Goal: Information Seeking & Learning: Learn about a topic

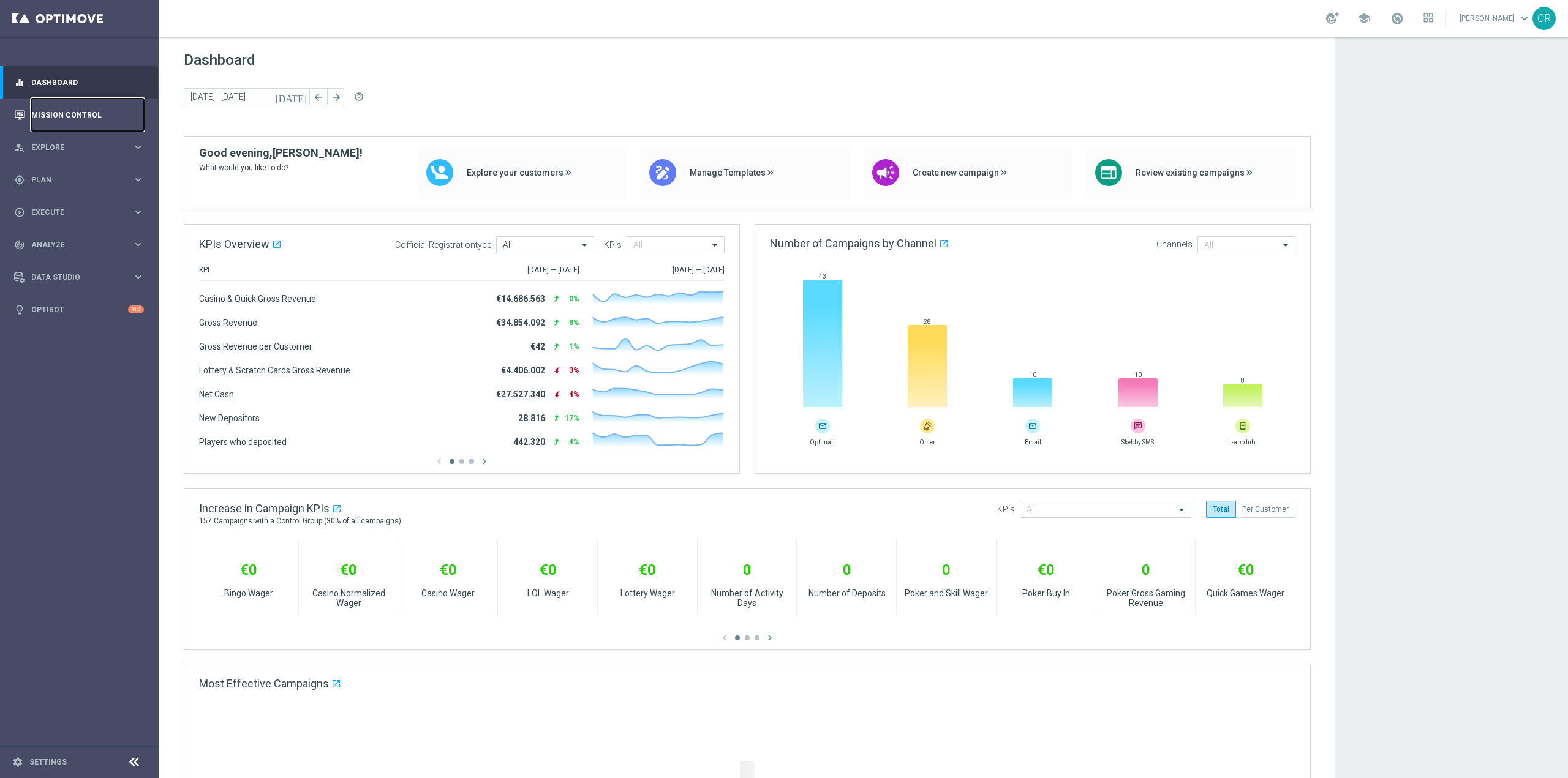
click at [71, 114] on link "Mission Control" at bounding box center [88, 115] width 113 height 32
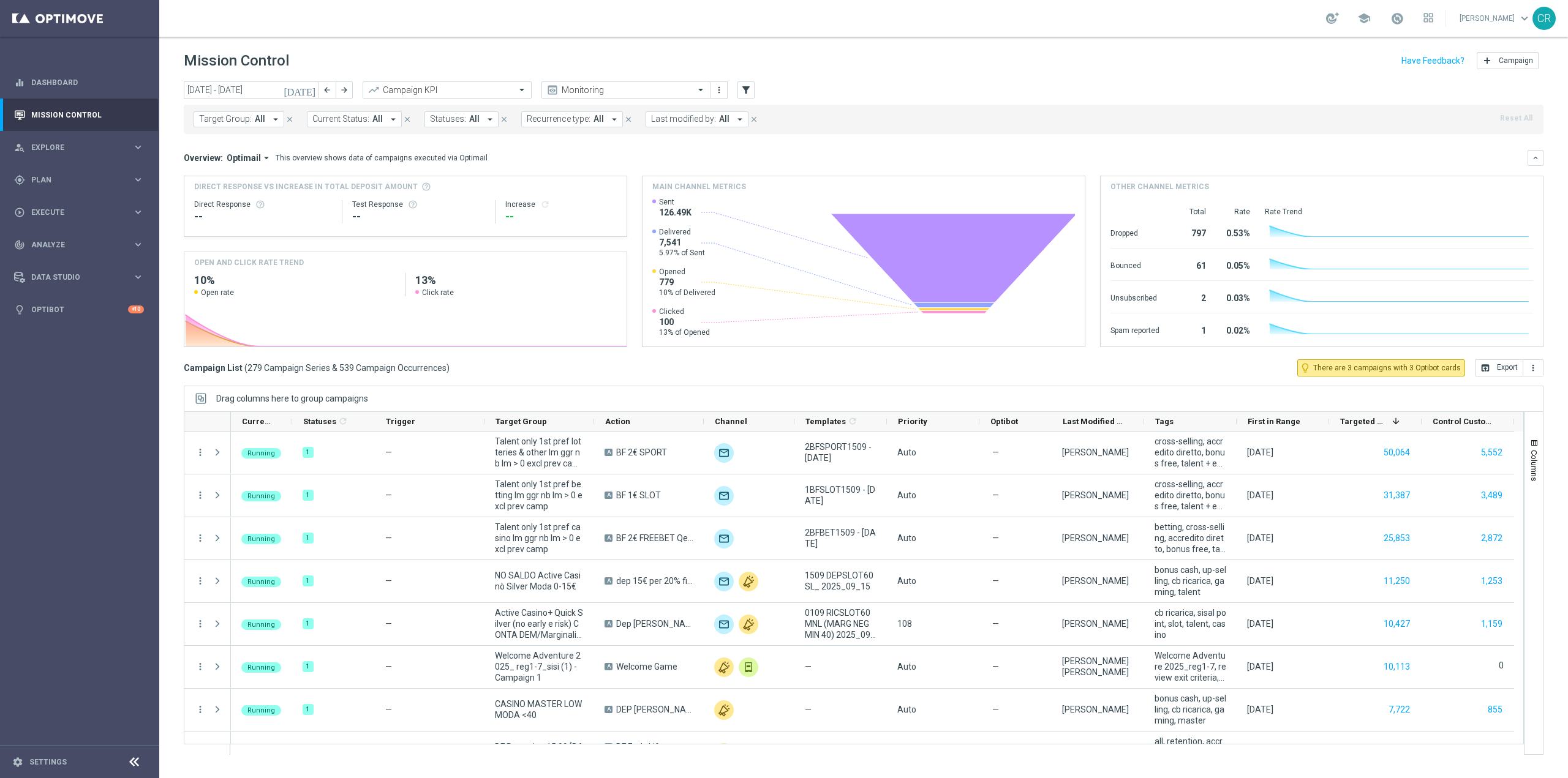
click at [310, 87] on icon "[DATE]" at bounding box center [300, 90] width 33 height 11
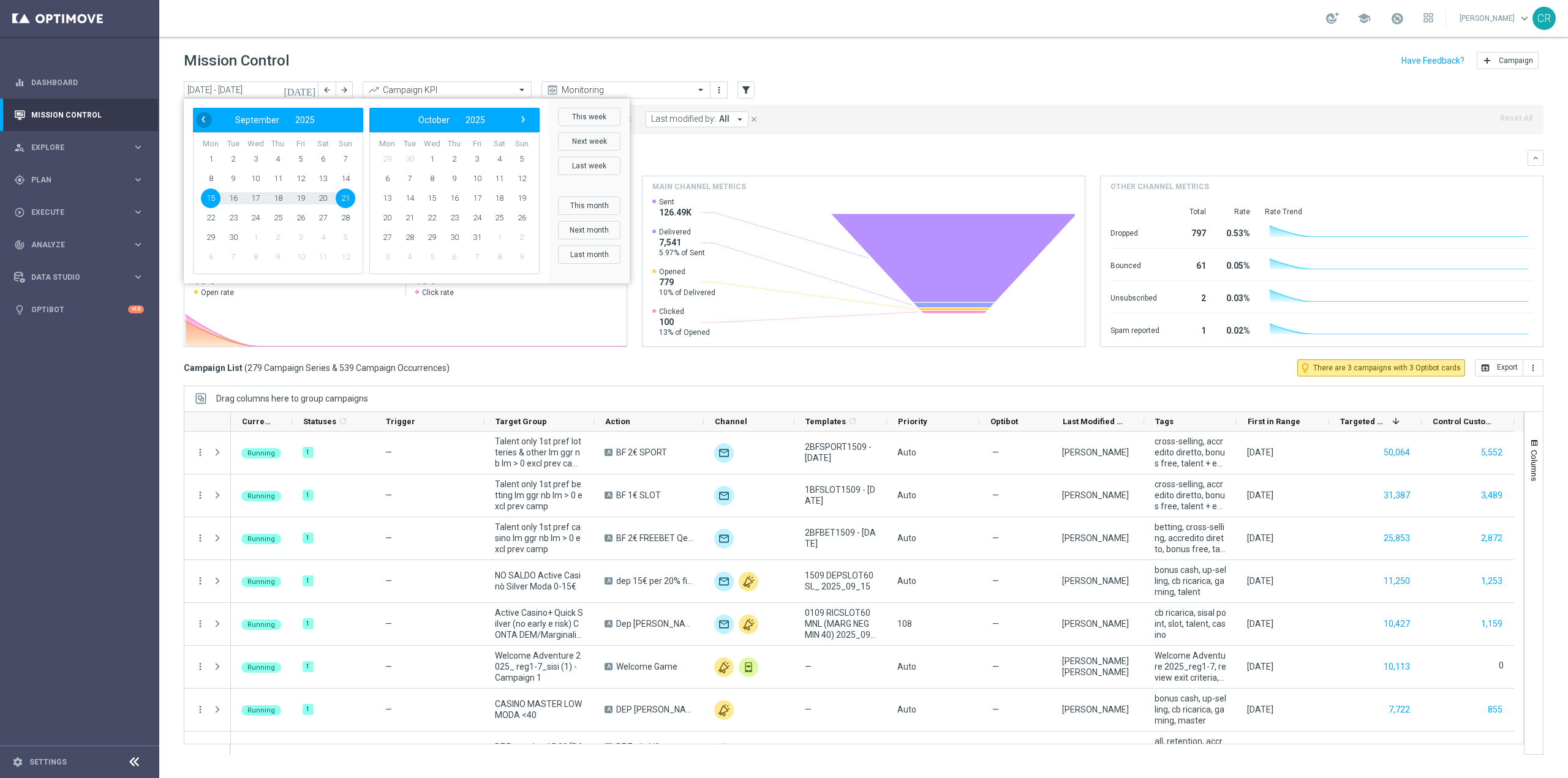
click at [200, 114] on span "‹" at bounding box center [203, 119] width 16 height 16
click at [254, 217] on span "20" at bounding box center [255, 218] width 19 height 19
click at [343, 215] on span "24" at bounding box center [345, 218] width 19 height 19
type input "20 Aug 2025 - 24 Aug 2025"
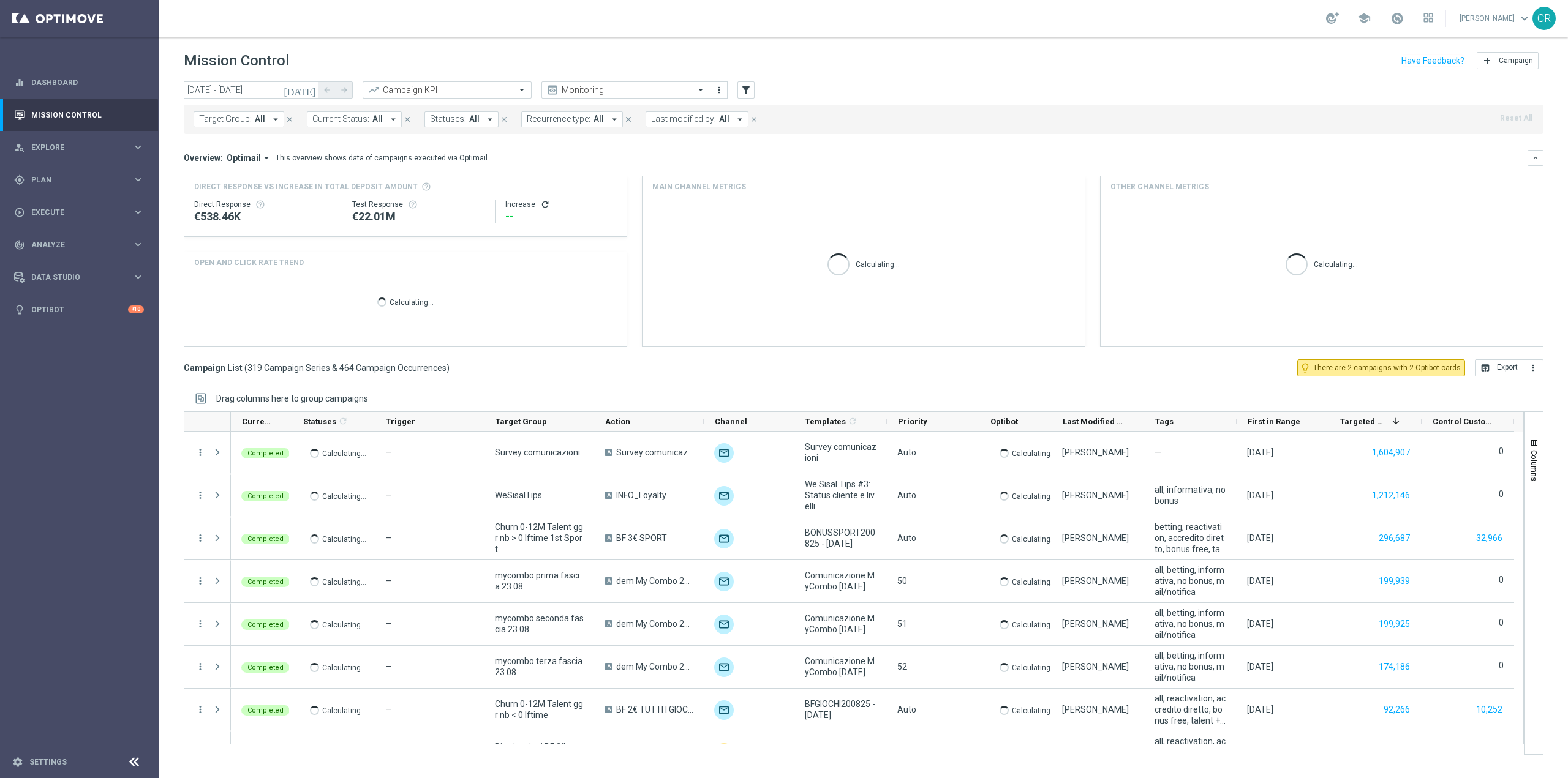
click at [212, 119] on span "Target Group:" at bounding box center [225, 119] width 53 height 10
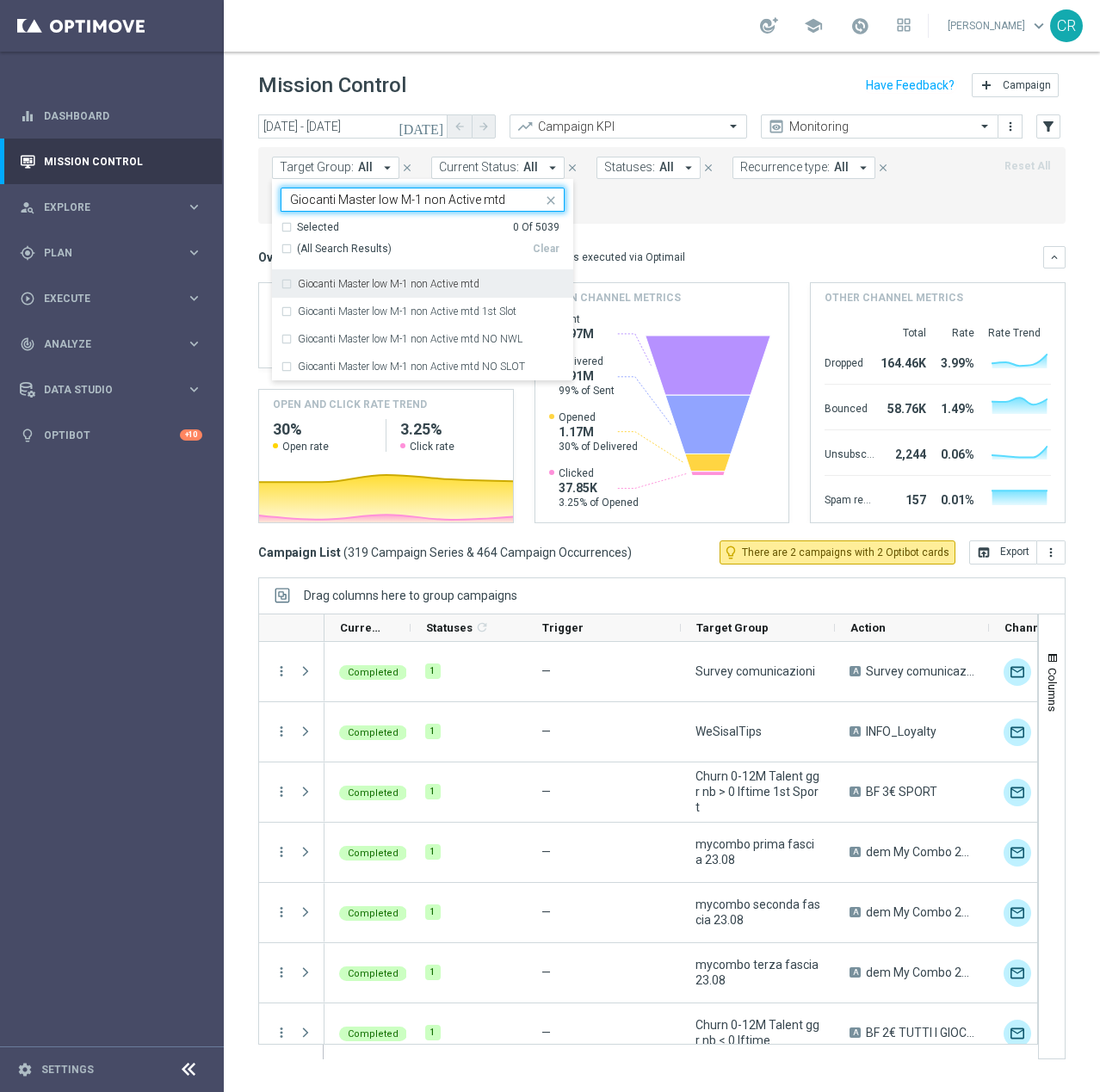
click at [503, 286] on div "Giocanti Master low M-1 non Active mtd" at bounding box center [431, 284] width 267 height 10
type input "Giocanti Master low M-1 non Active mtd"
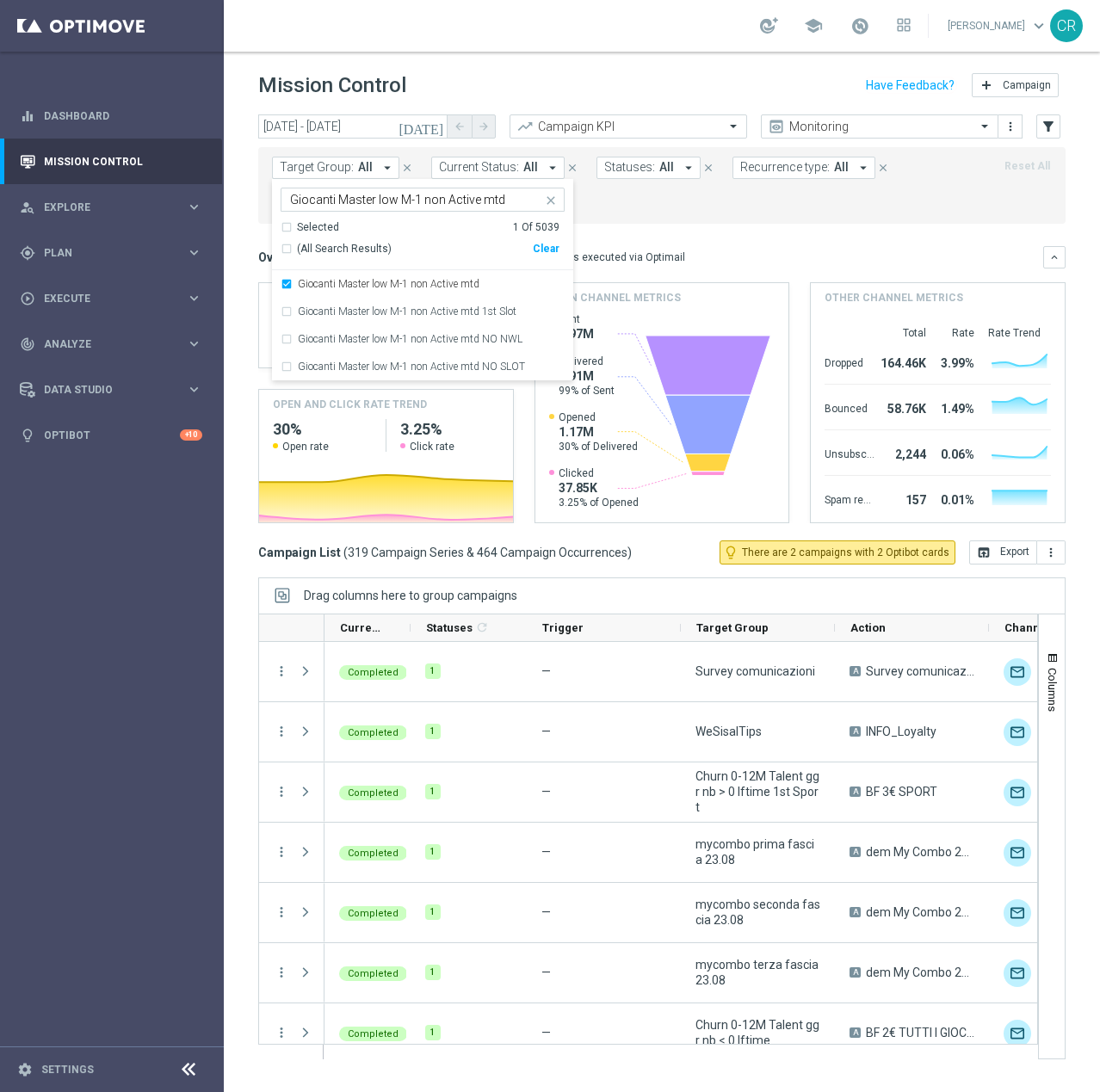
click at [700, 203] on form "Target Group: All arrow_drop_down Giocanti Master low M-1 non Active mtd Giocan…" at bounding box center [623, 185] width 703 height 57
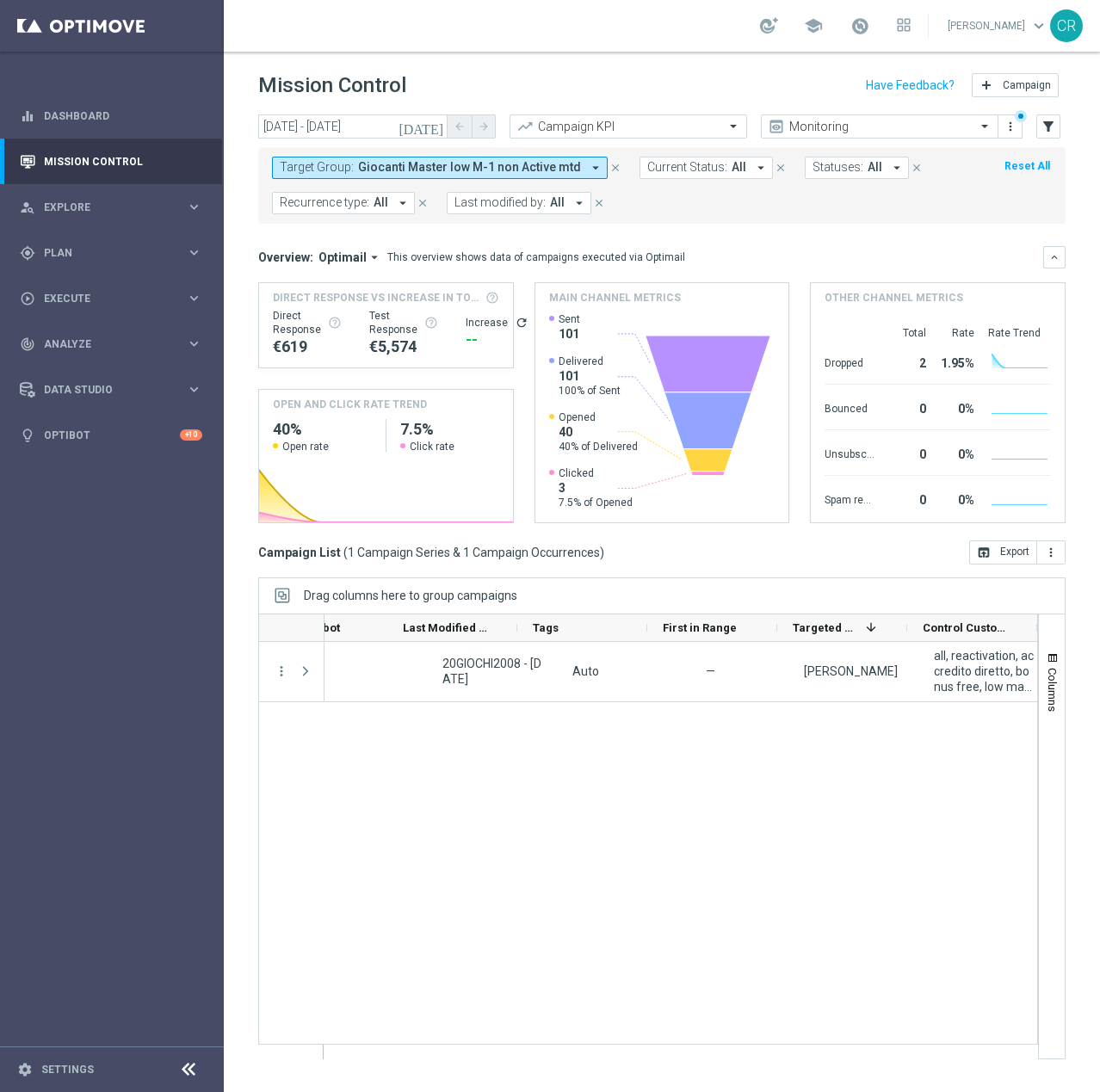
scroll to position [0, 1089]
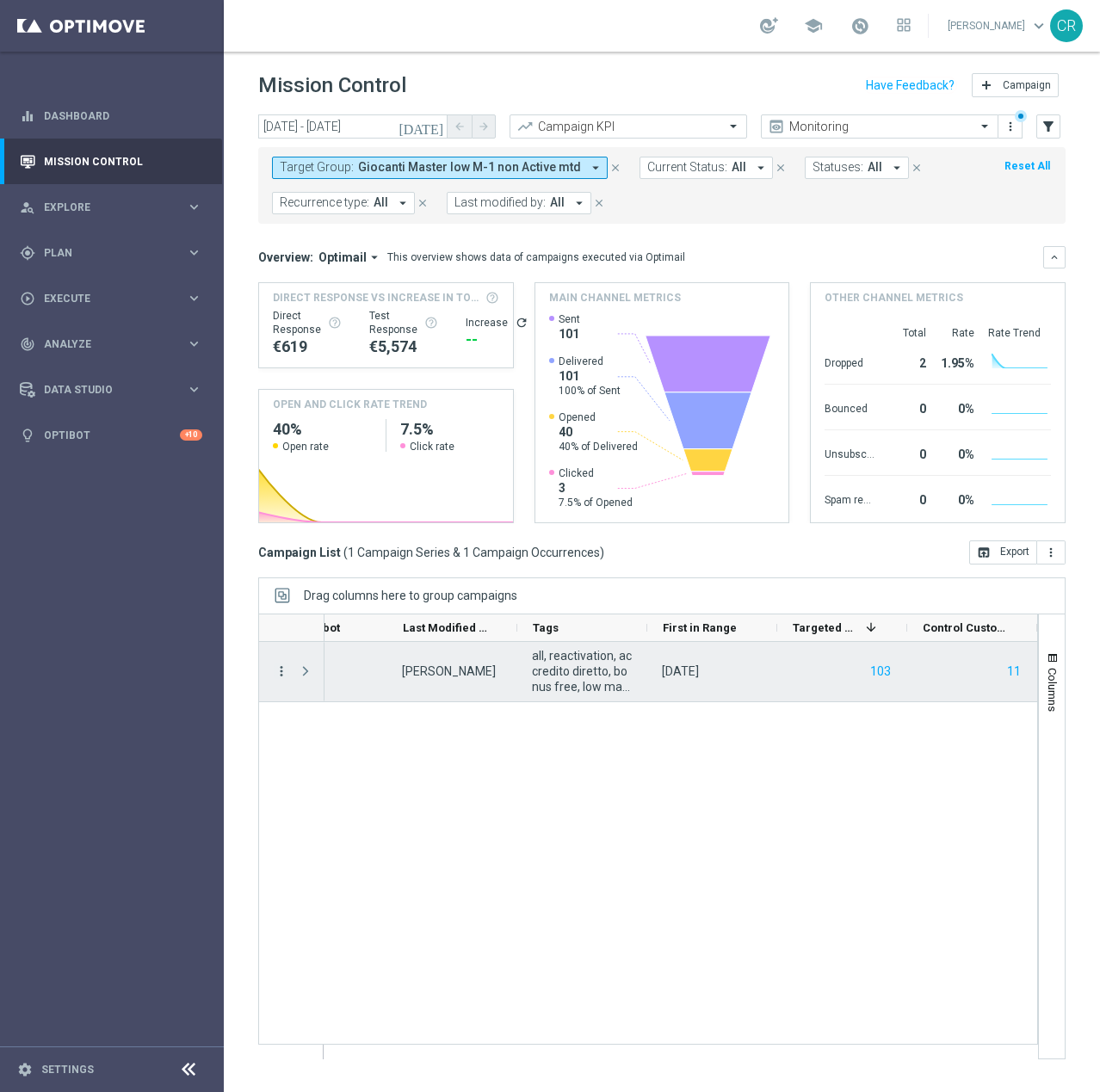
click at [277, 666] on icon "more_vert" at bounding box center [281, 671] width 16 height 16
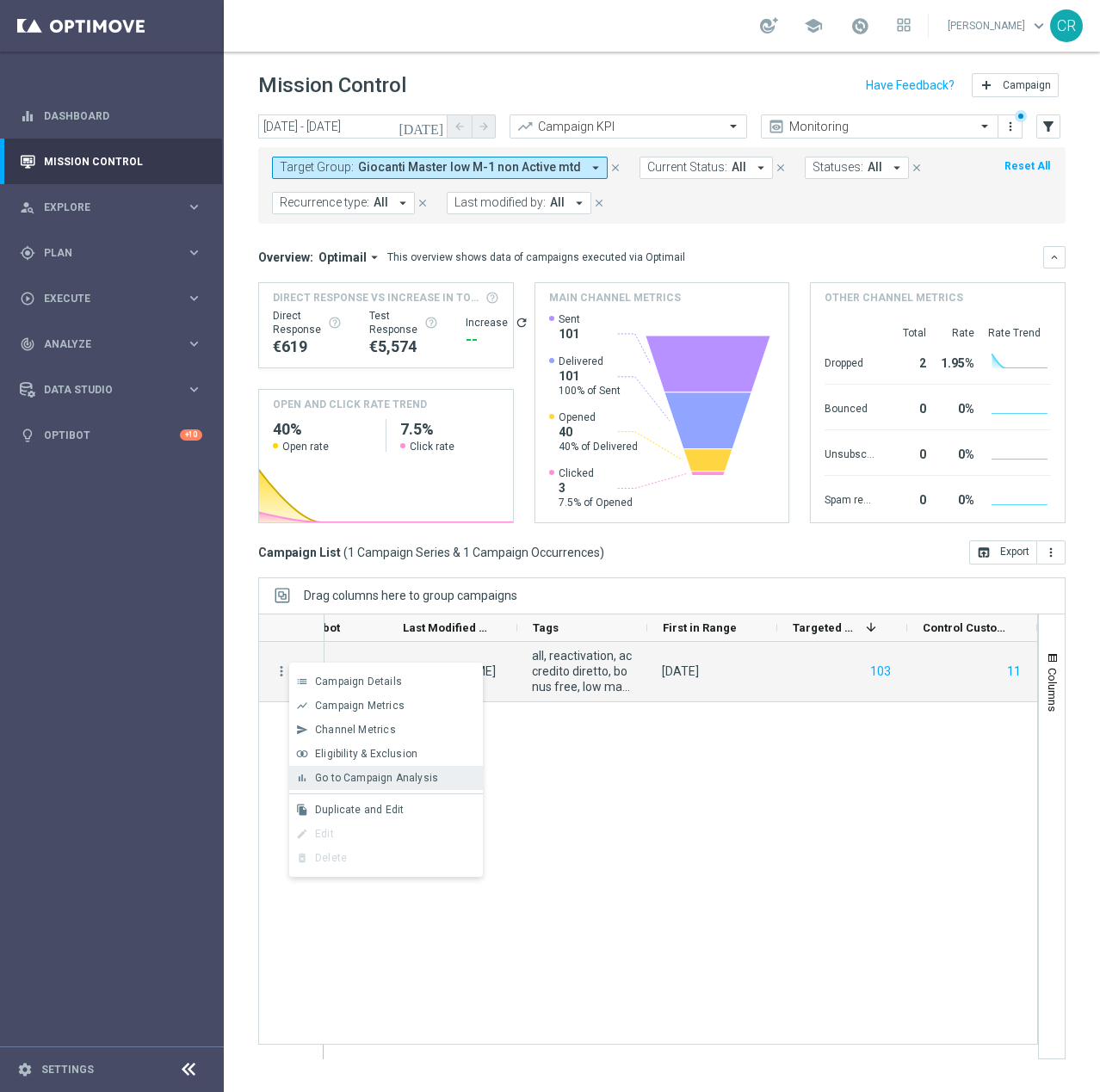
click at [356, 774] on span "Go to Campaign Analysis" at bounding box center [376, 777] width 123 height 12
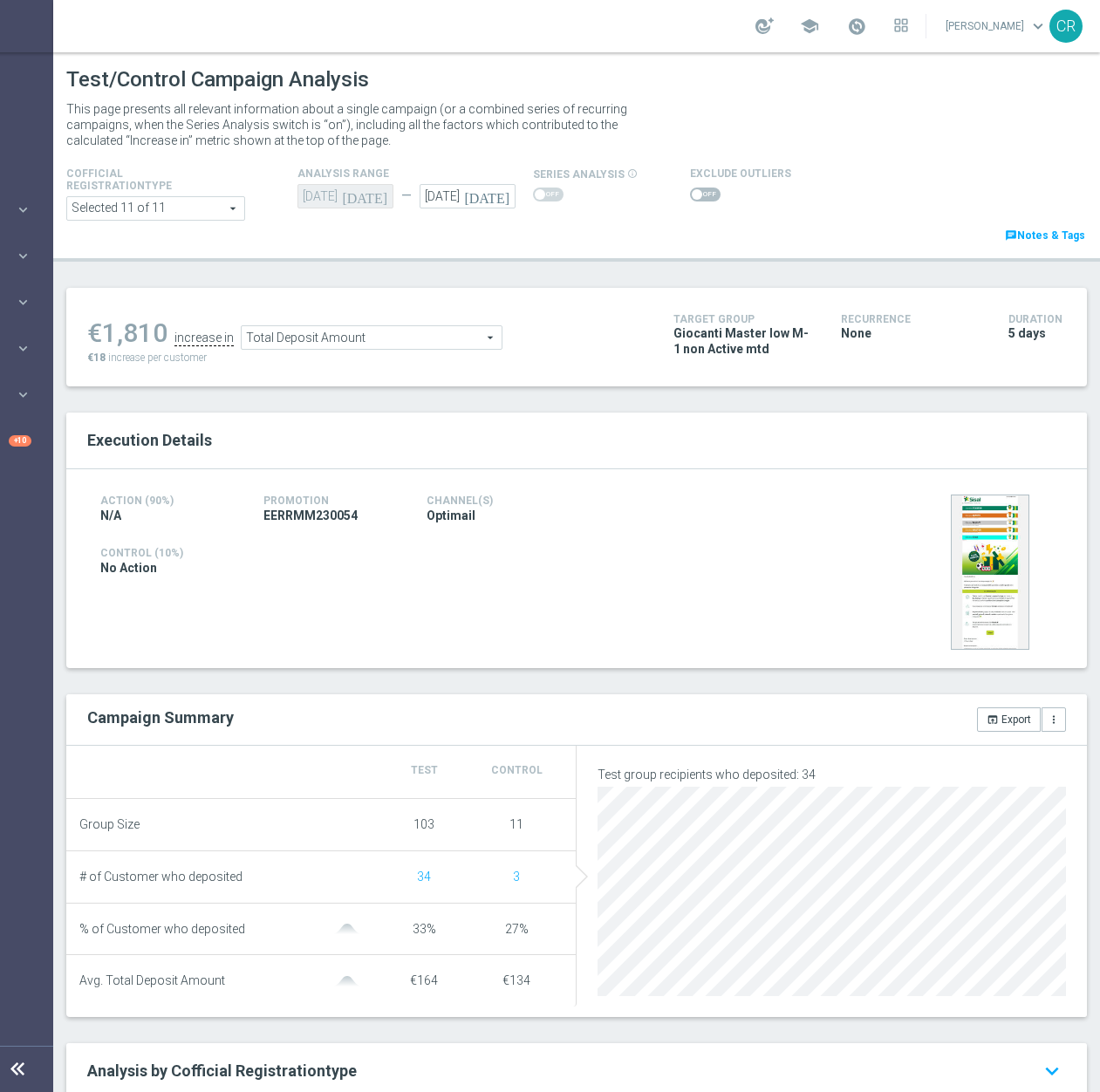
click at [416, 344] on span "Total Deposit Amount" at bounding box center [371, 337] width 260 height 23
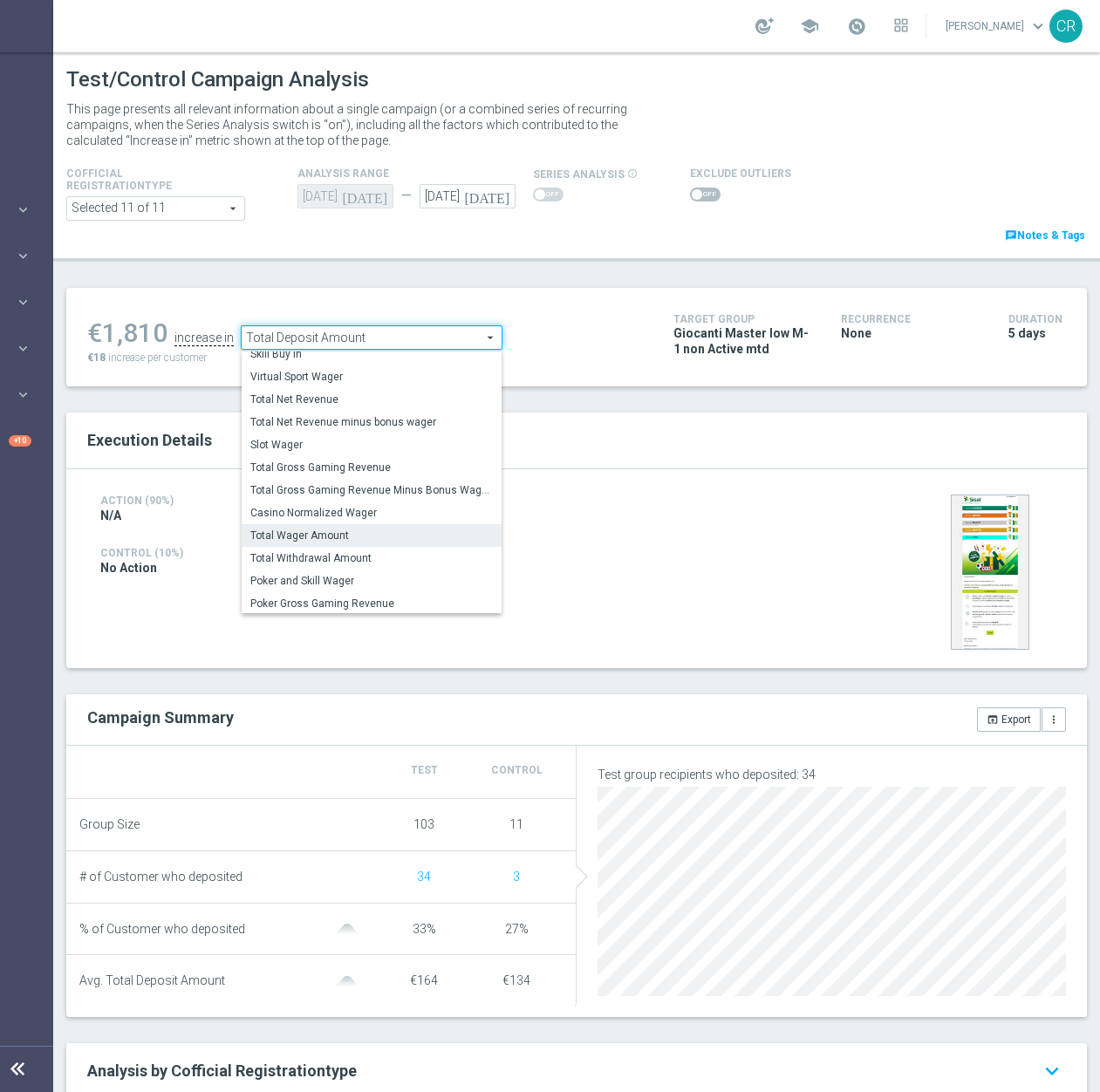
scroll to position [251, 0]
click at [371, 535] on span "Total Wager Amount" at bounding box center [372, 534] width 242 height 14
type input "Total Wager Amount"
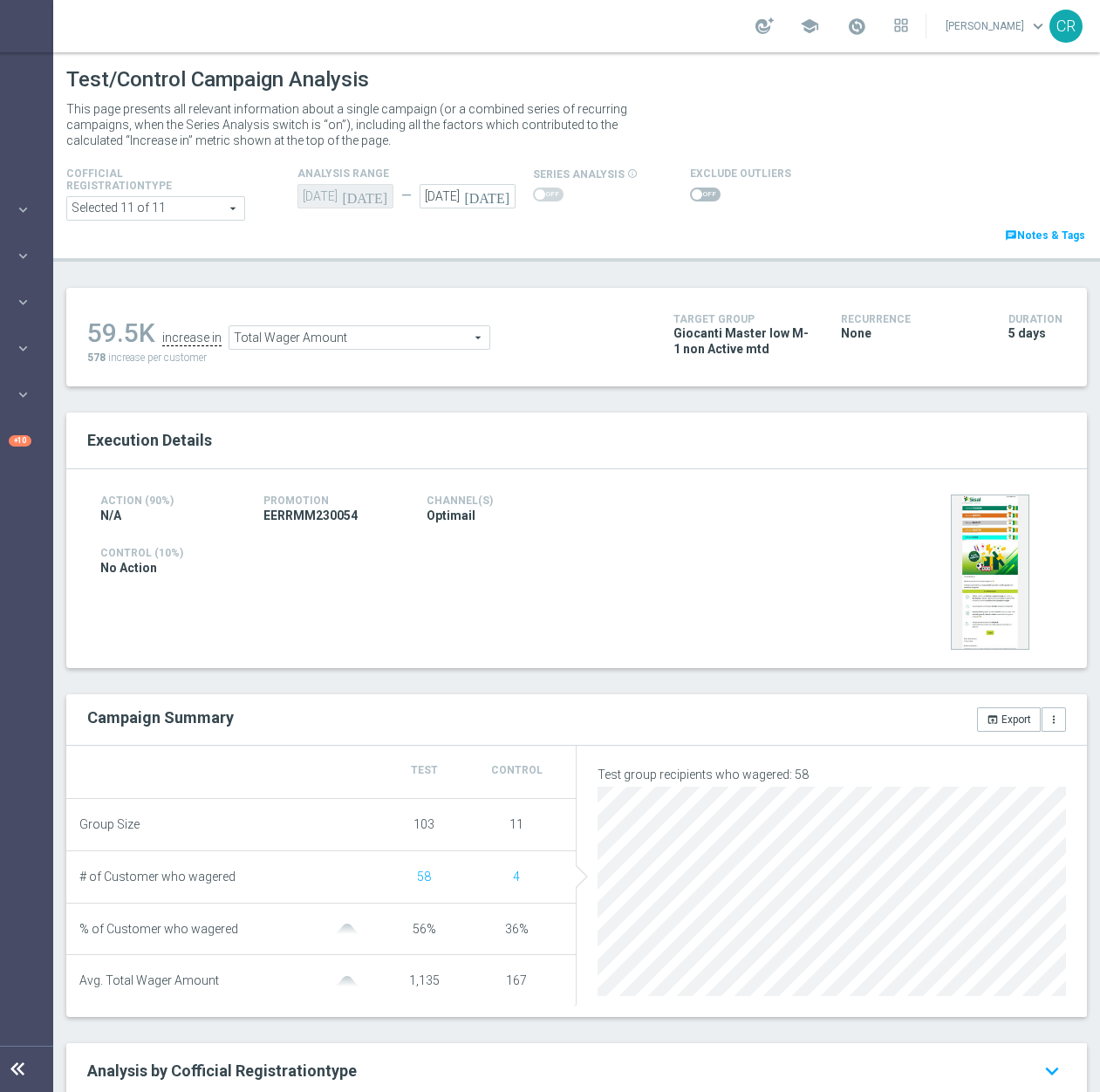
click at [694, 191] on span at bounding box center [704, 194] width 31 height 14
click at [694, 191] on input "checkbox" at bounding box center [704, 194] width 31 height 14
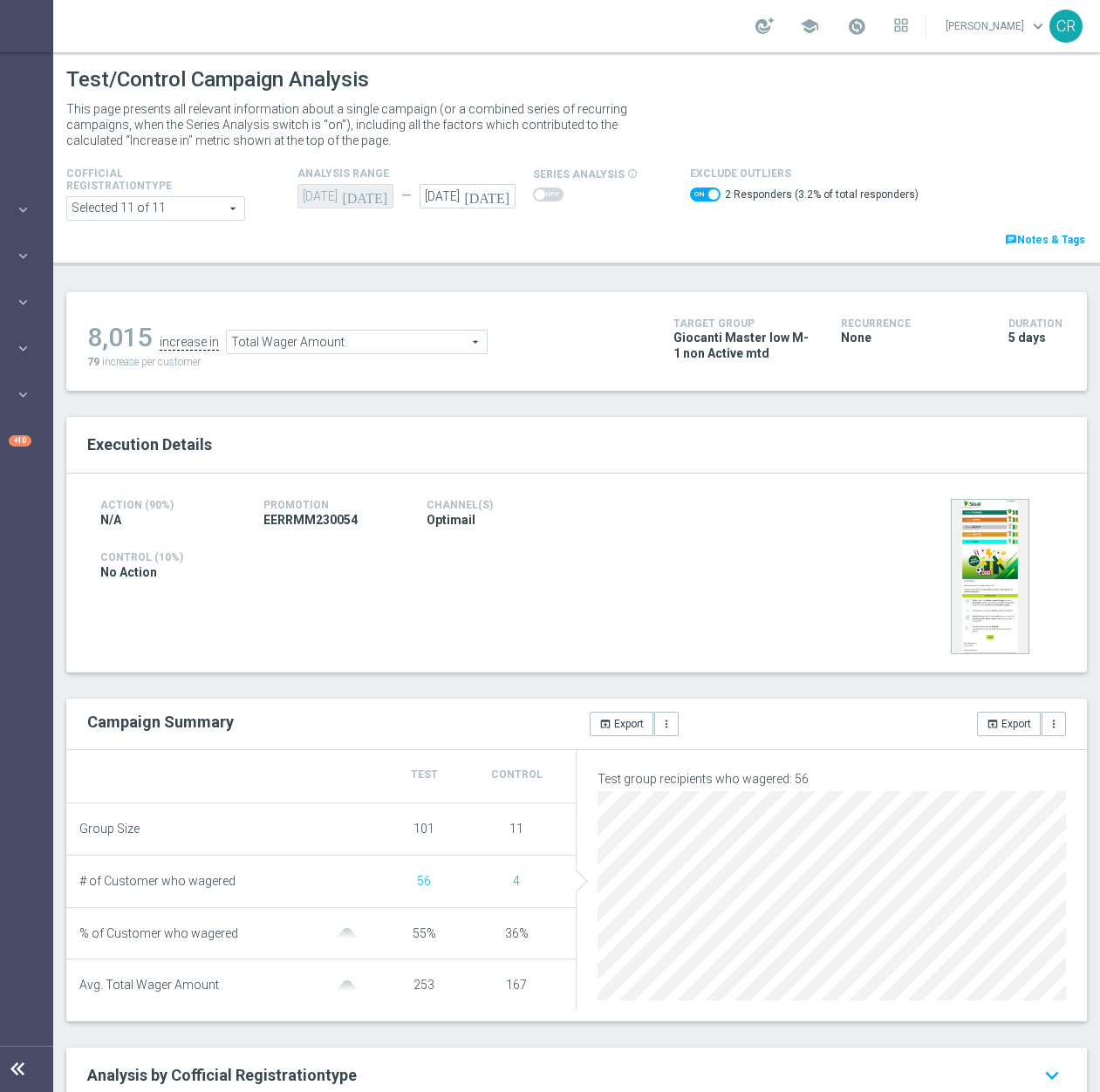
click at [424, 339] on span "Total Wager Amount" at bounding box center [356, 342] width 260 height 23
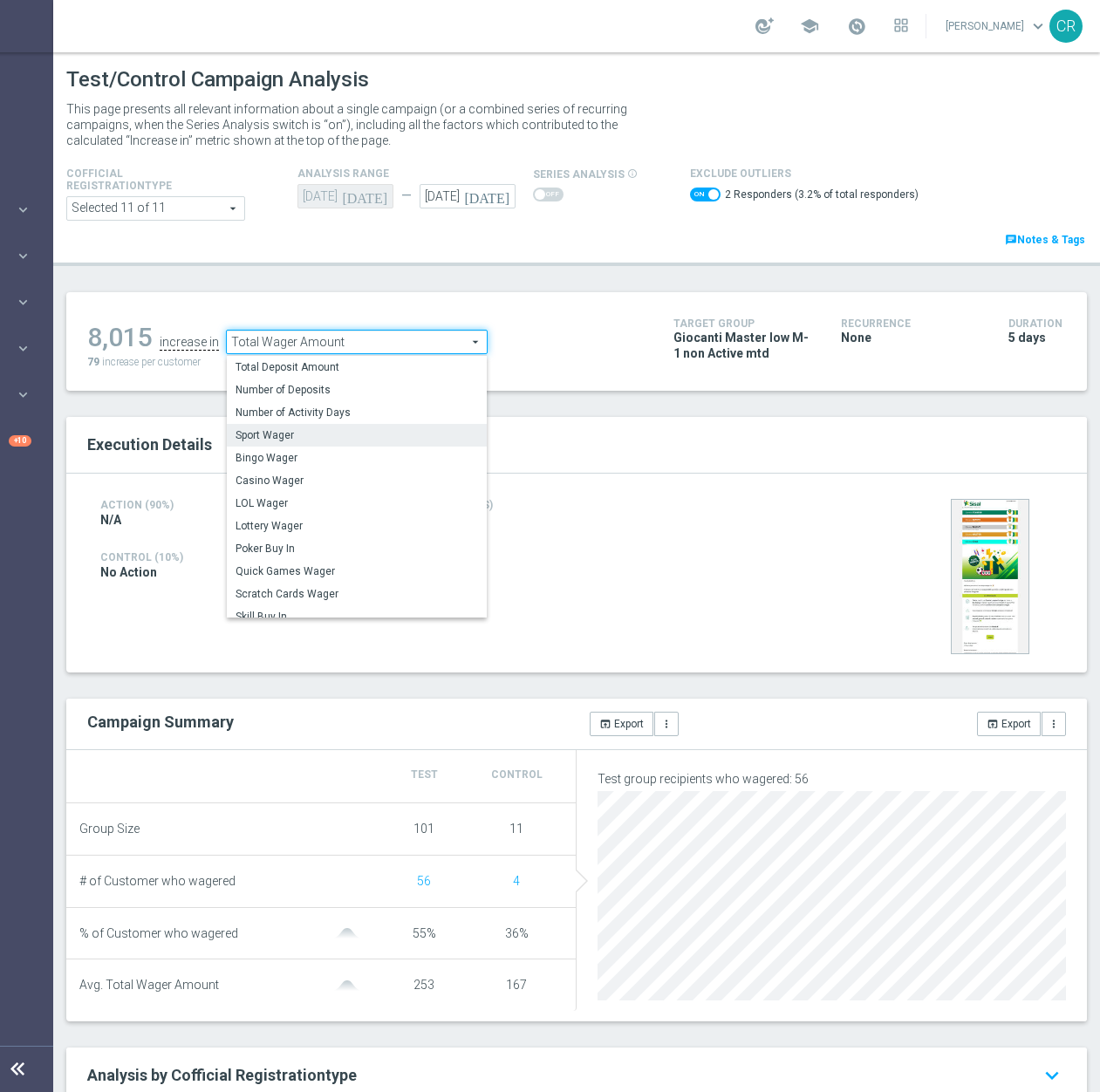
click at [332, 436] on span "Sport Wager" at bounding box center [357, 435] width 242 height 14
checkbox input "false"
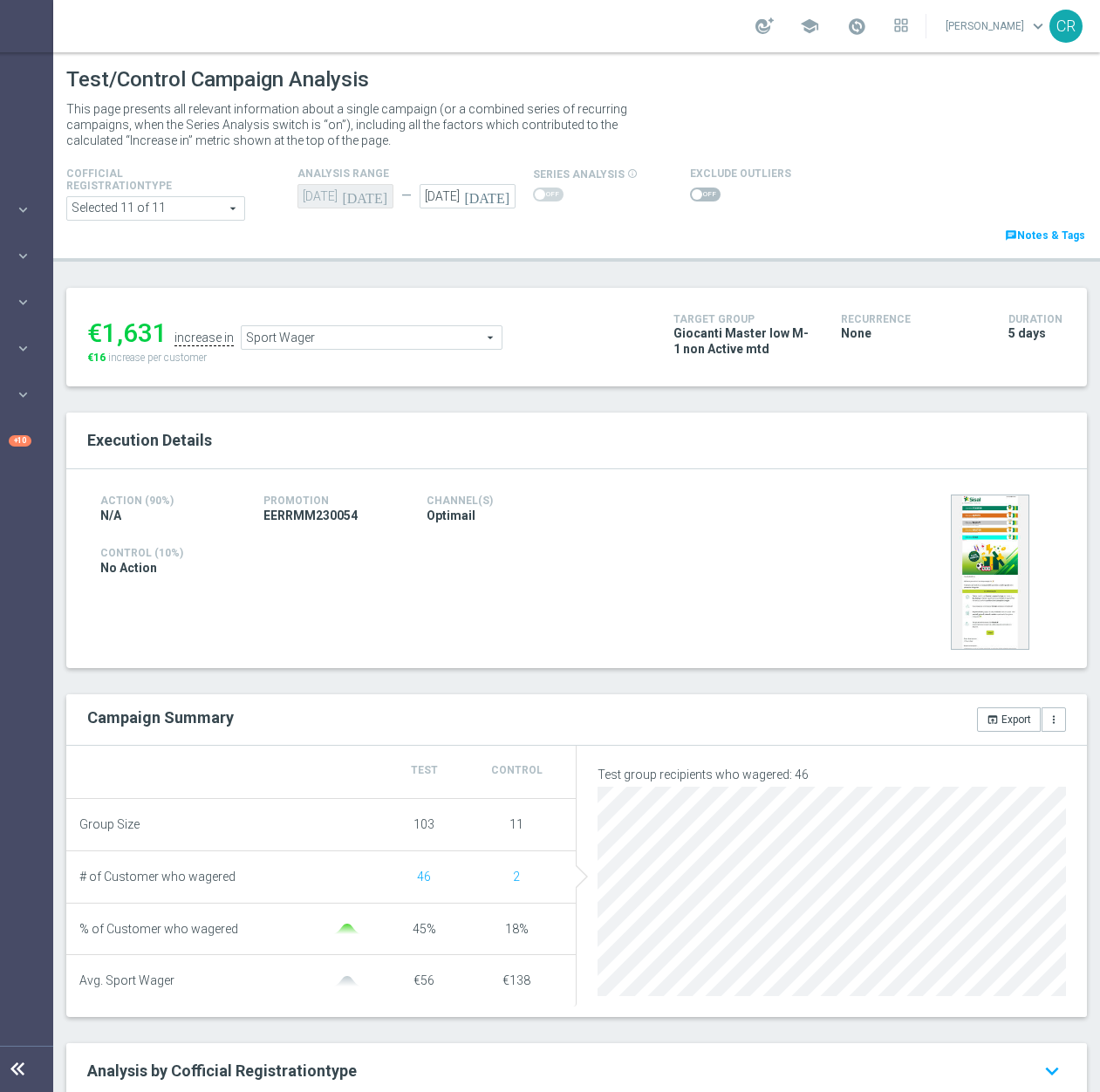
click at [439, 341] on span "Sport Wager" at bounding box center [371, 337] width 260 height 23
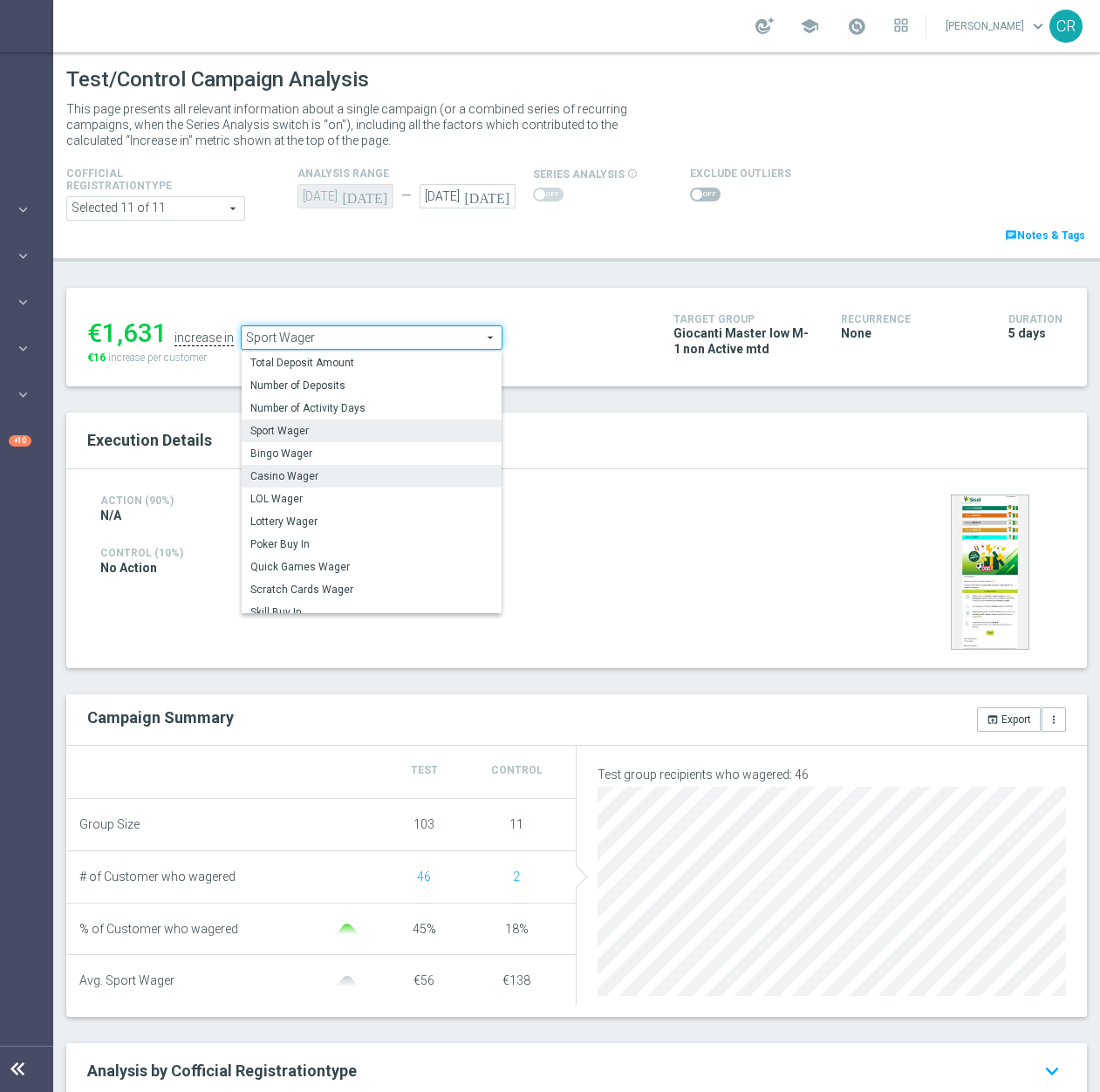
click at [344, 486] on label "Casino Wager" at bounding box center [371, 476] width 260 height 23
type input "Casino Wager"
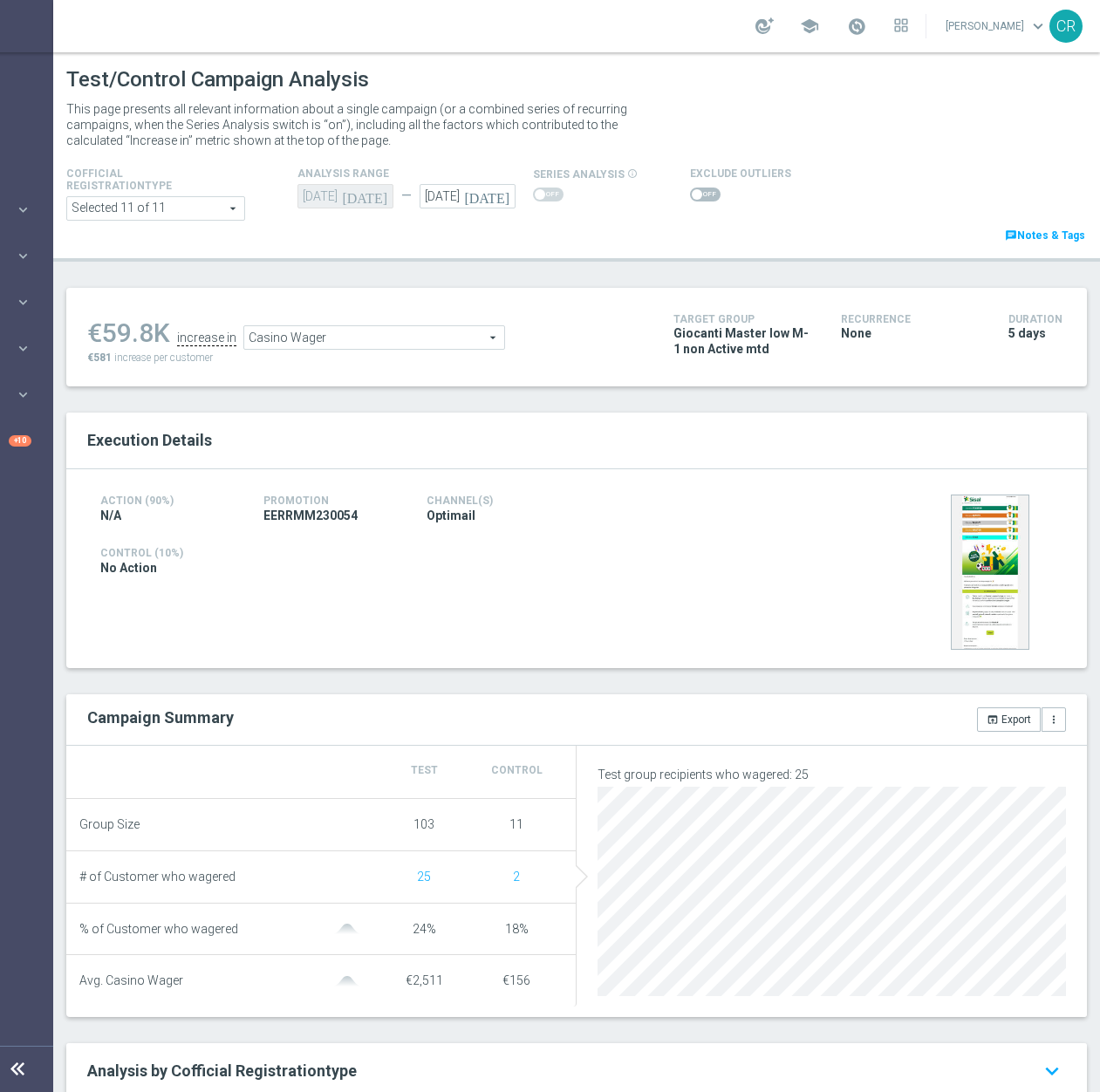
click at [694, 193] on span at bounding box center [704, 194] width 31 height 14
click at [694, 193] on input "checkbox" at bounding box center [704, 194] width 31 height 14
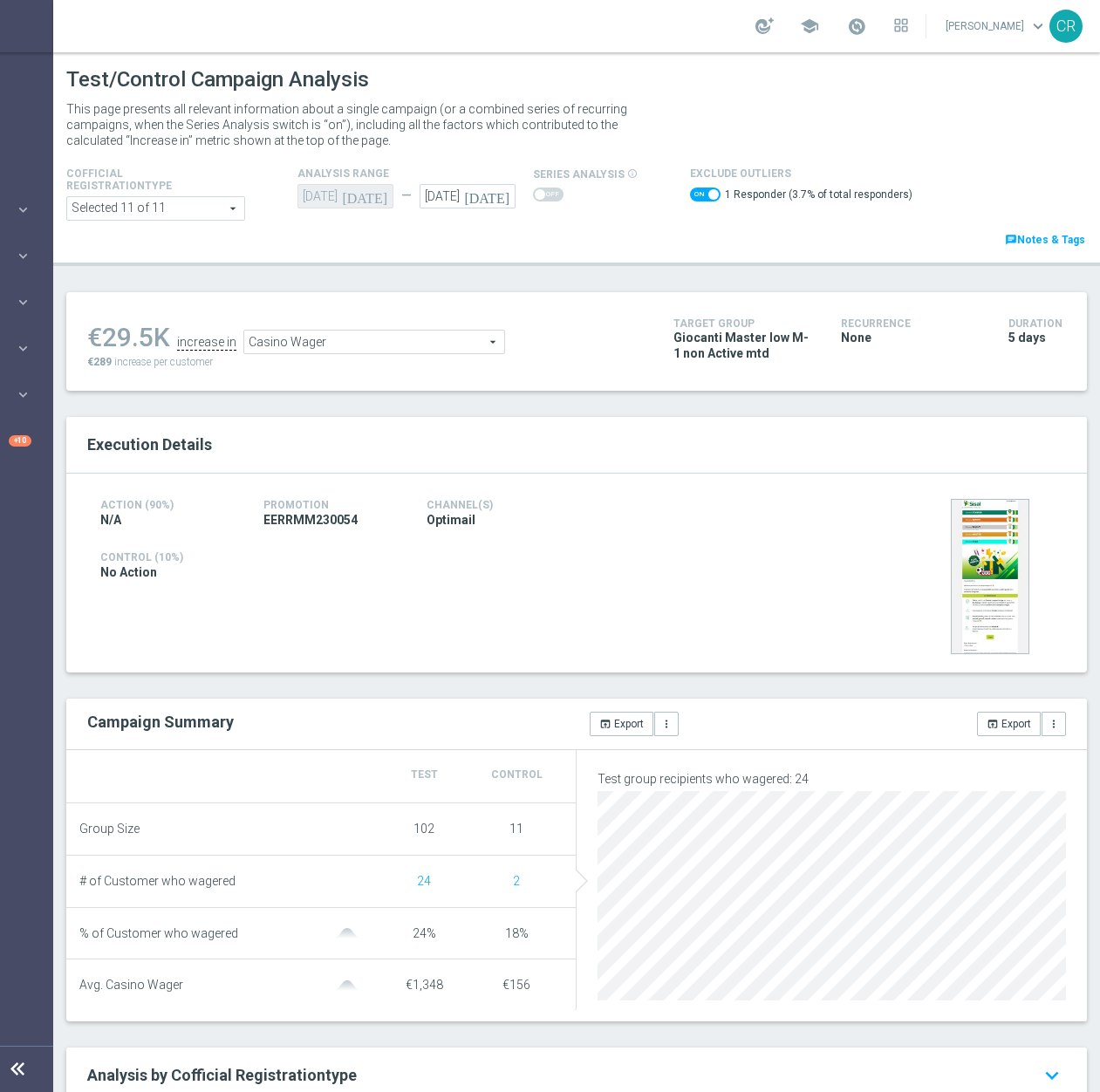
click at [405, 344] on span "Casino Wager" at bounding box center [373, 342] width 260 height 23
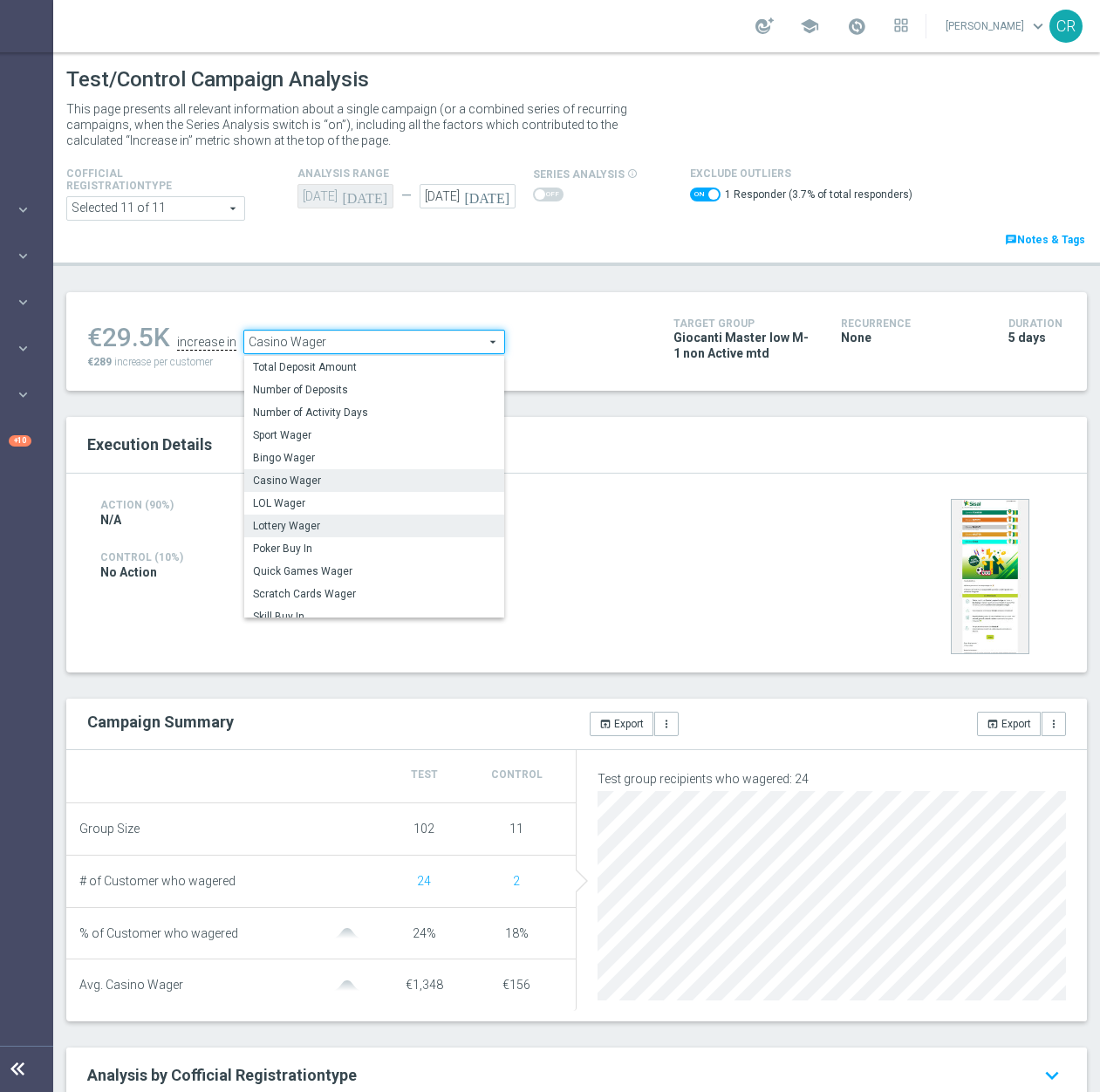
click at [374, 534] on label "Lottery Wager" at bounding box center [373, 526] width 260 height 23
checkbox input "false"
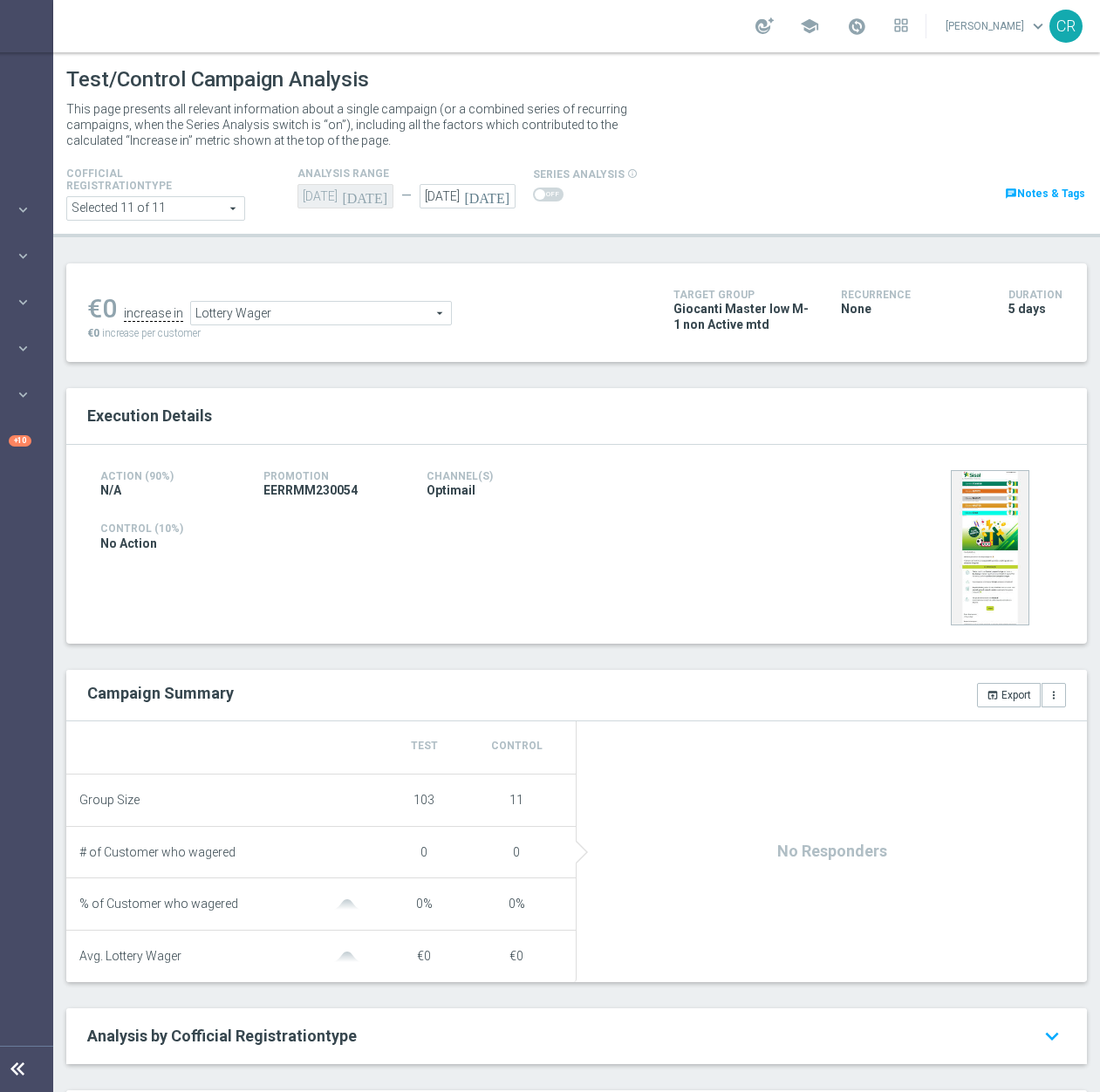
click at [537, 197] on span at bounding box center [539, 194] width 10 height 10
click at [544, 196] on span at bounding box center [548, 194] width 31 height 14
click at [318, 310] on span "Lottery Wager" at bounding box center [321, 313] width 260 height 23
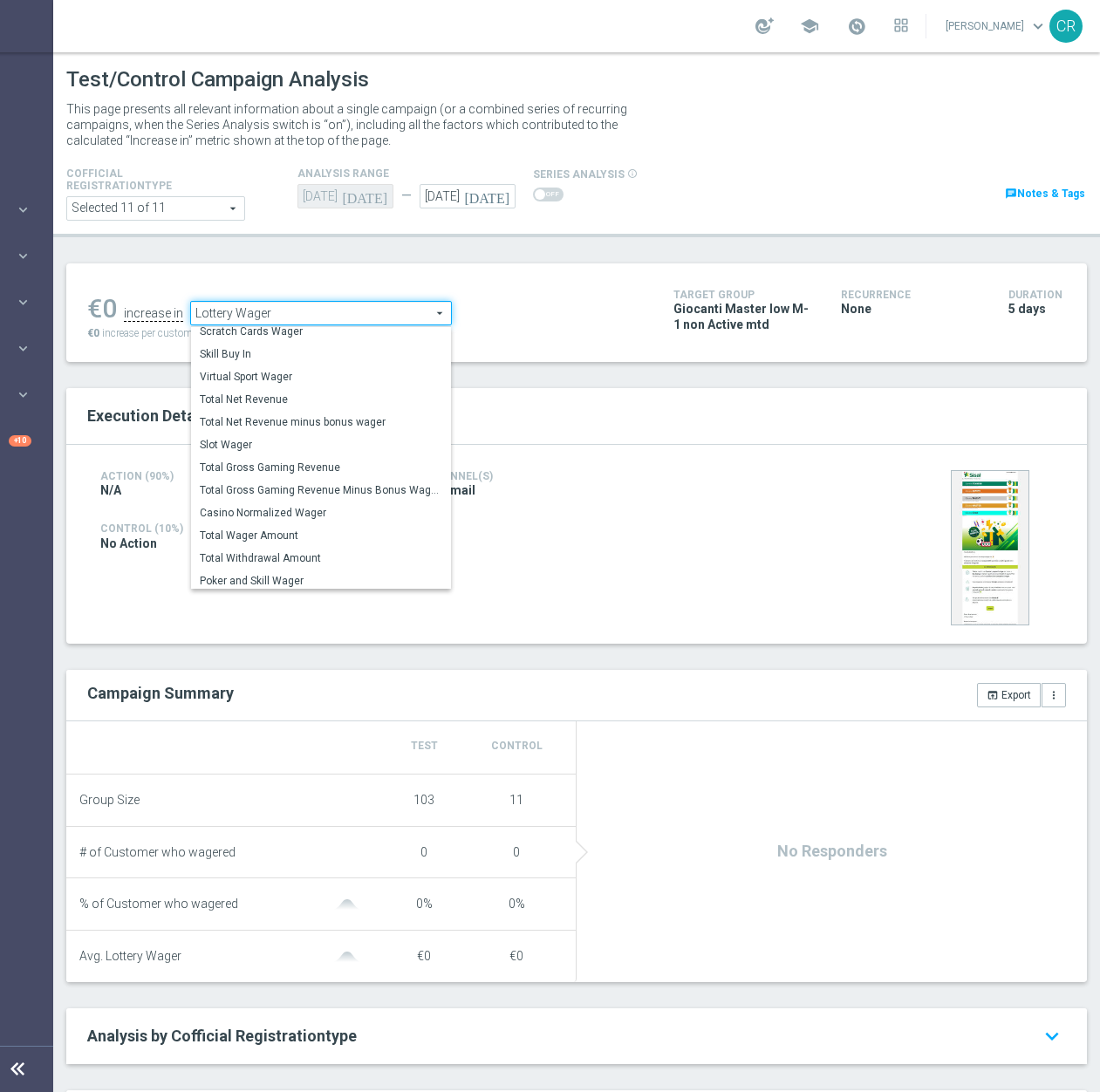
scroll to position [251, 0]
click at [328, 519] on label "Total Wager Amount" at bounding box center [321, 509] width 260 height 23
type input "Total Wager Amount"
